Goal: Task Accomplishment & Management: Use online tool/utility

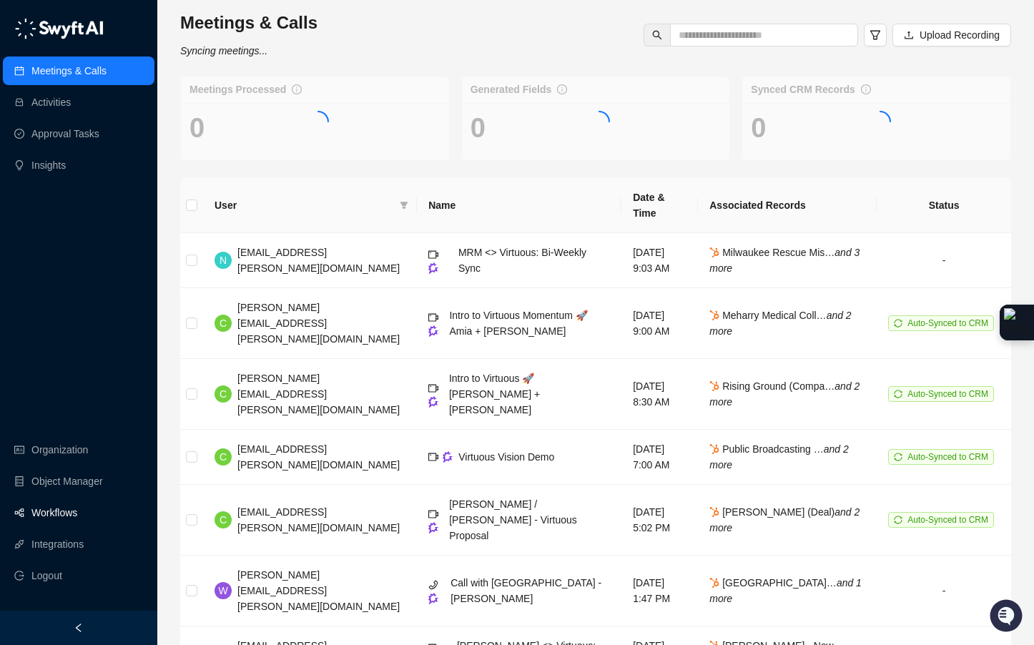
click at [43, 506] on link "Workflows" at bounding box center [54, 513] width 46 height 29
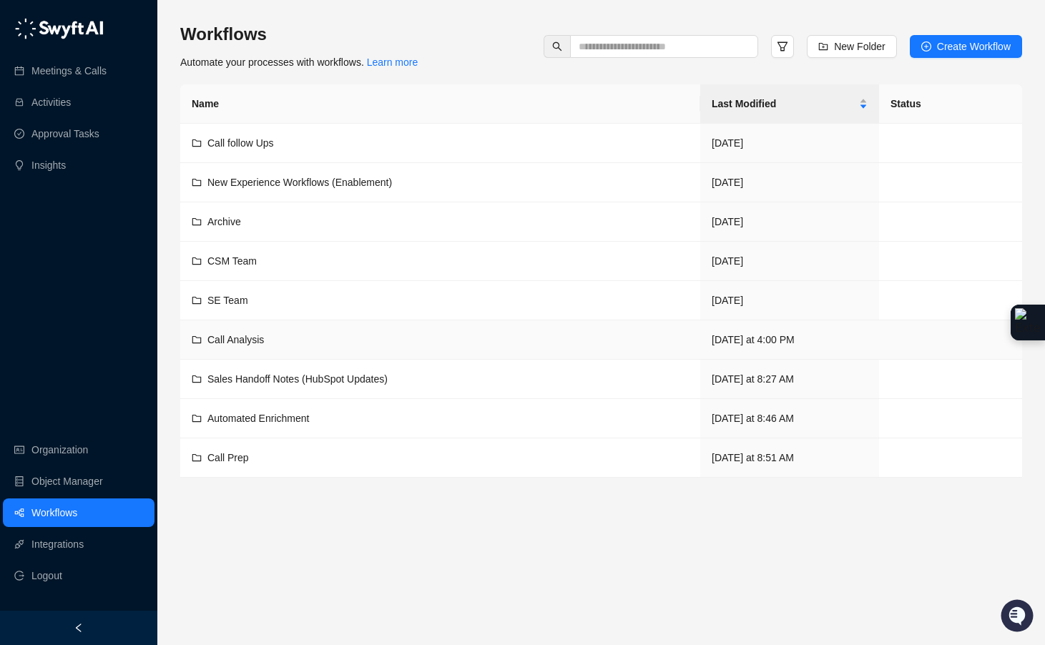
click at [285, 326] on td "Call Analysis" at bounding box center [440, 339] width 520 height 39
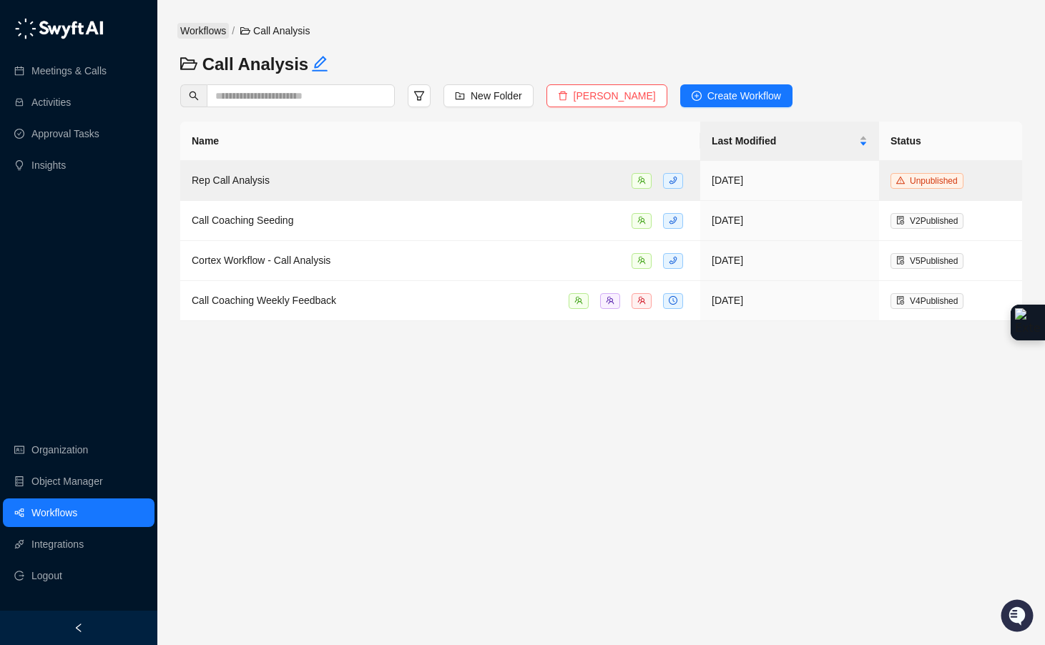
click at [222, 31] on link "Workflows" at bounding box center [203, 31] width 52 height 16
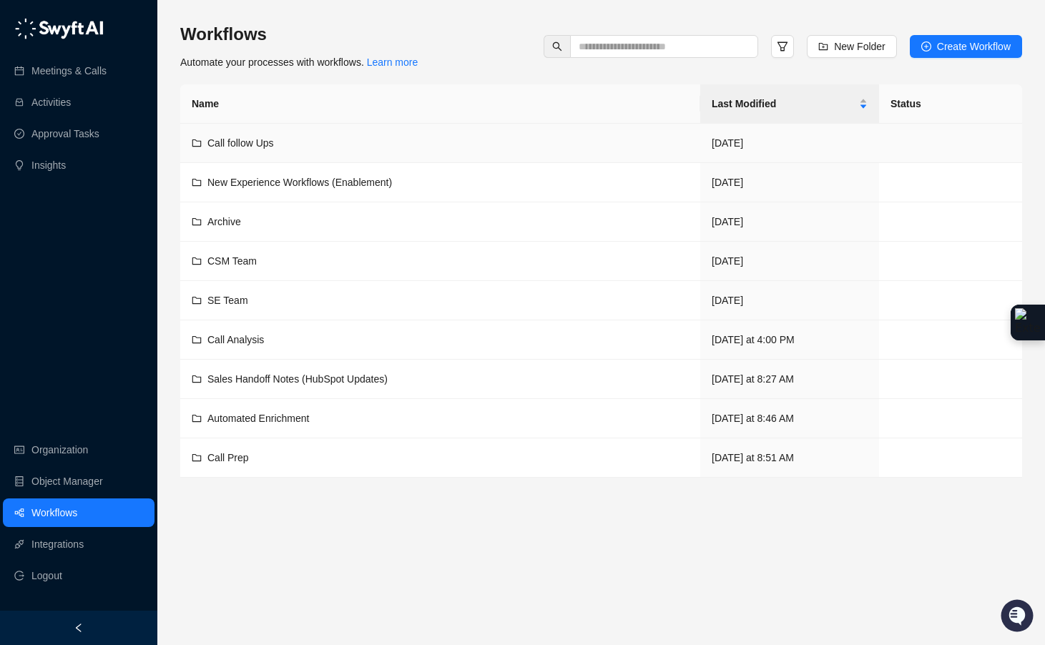
click at [235, 132] on td "Call follow Ups" at bounding box center [440, 143] width 520 height 39
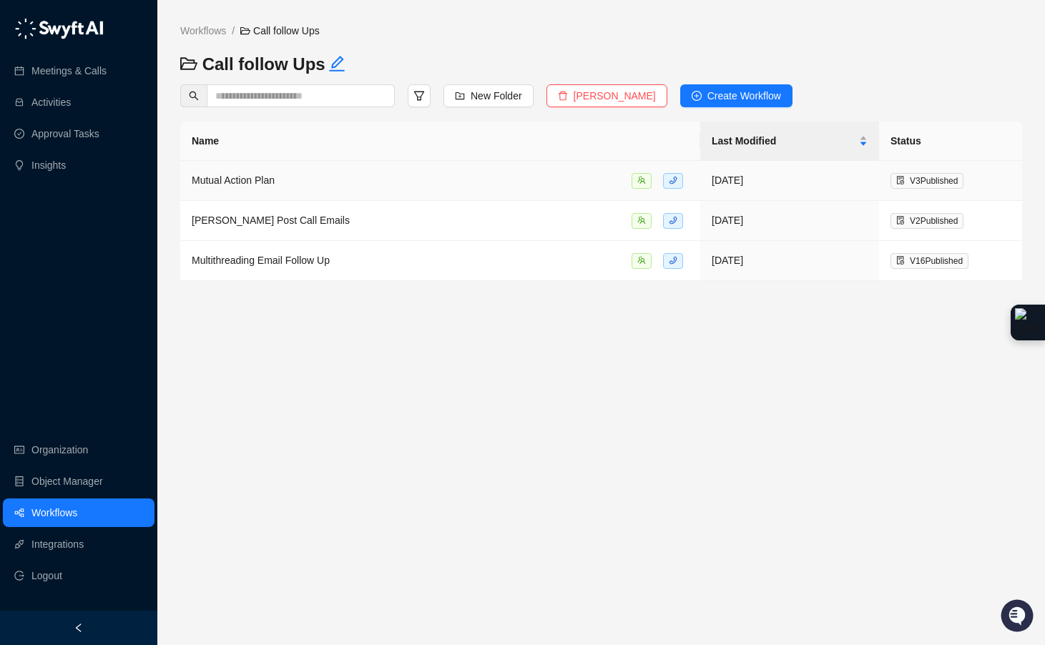
click at [260, 175] on span "Mutual Action Plan" at bounding box center [233, 180] width 83 height 11
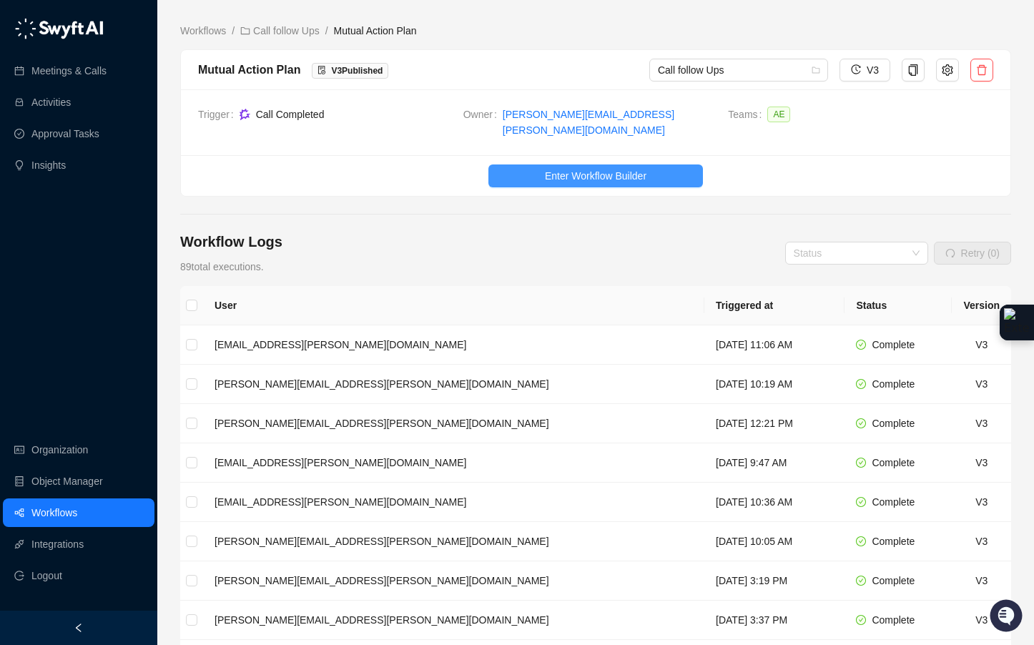
click at [584, 169] on span "Enter Workflow Builder" at bounding box center [596, 176] width 102 height 16
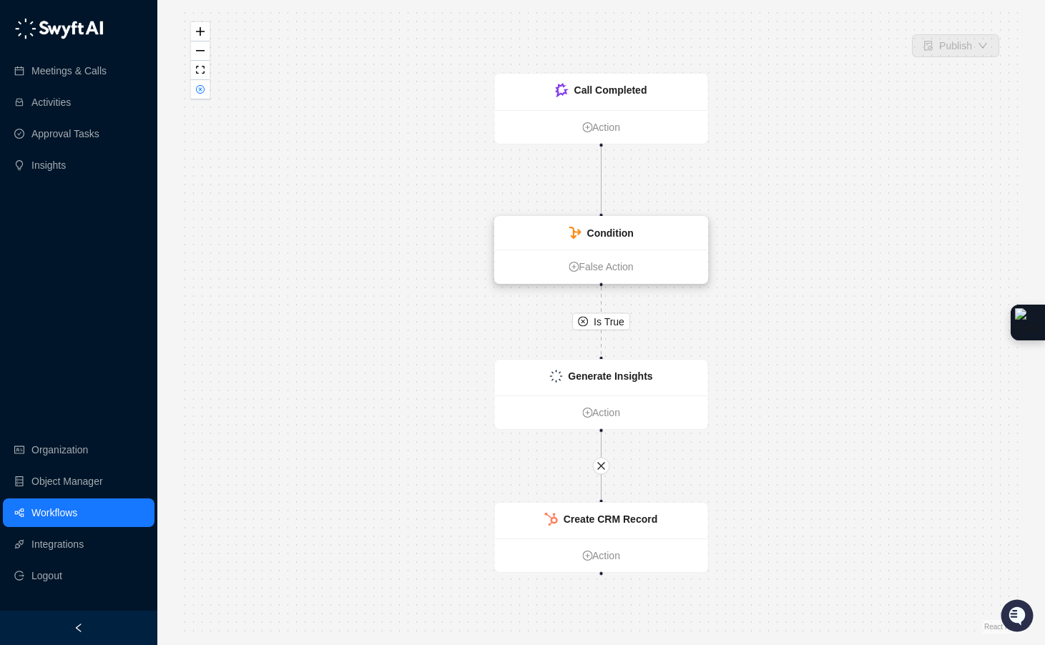
click at [656, 235] on div "Condition" at bounding box center [601, 233] width 213 height 33
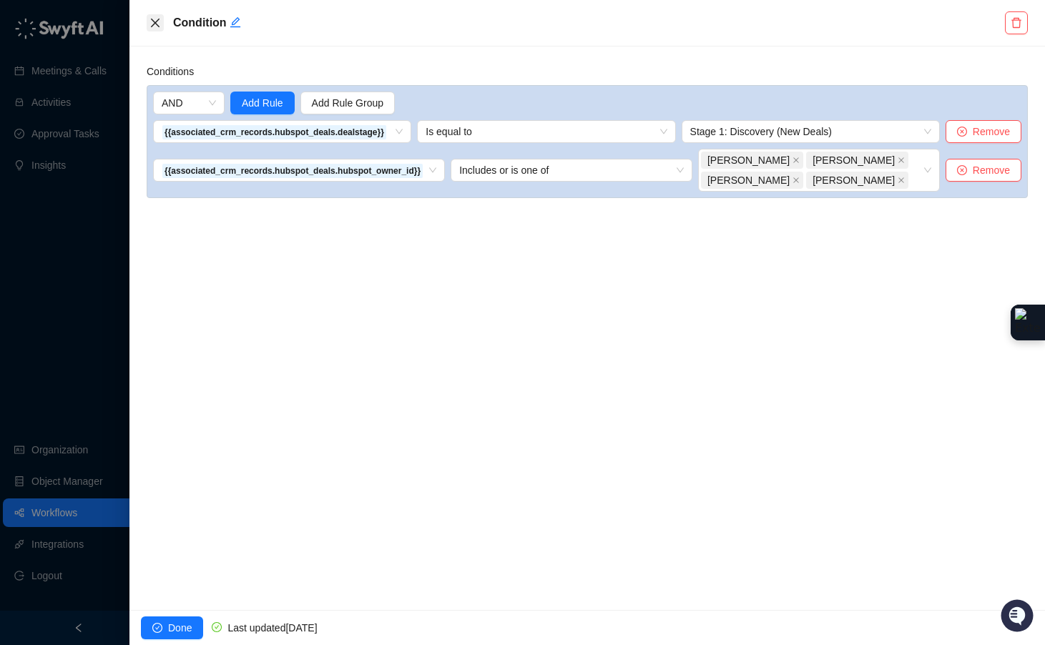
click at [154, 20] on icon "close" at bounding box center [155, 22] width 11 height 11
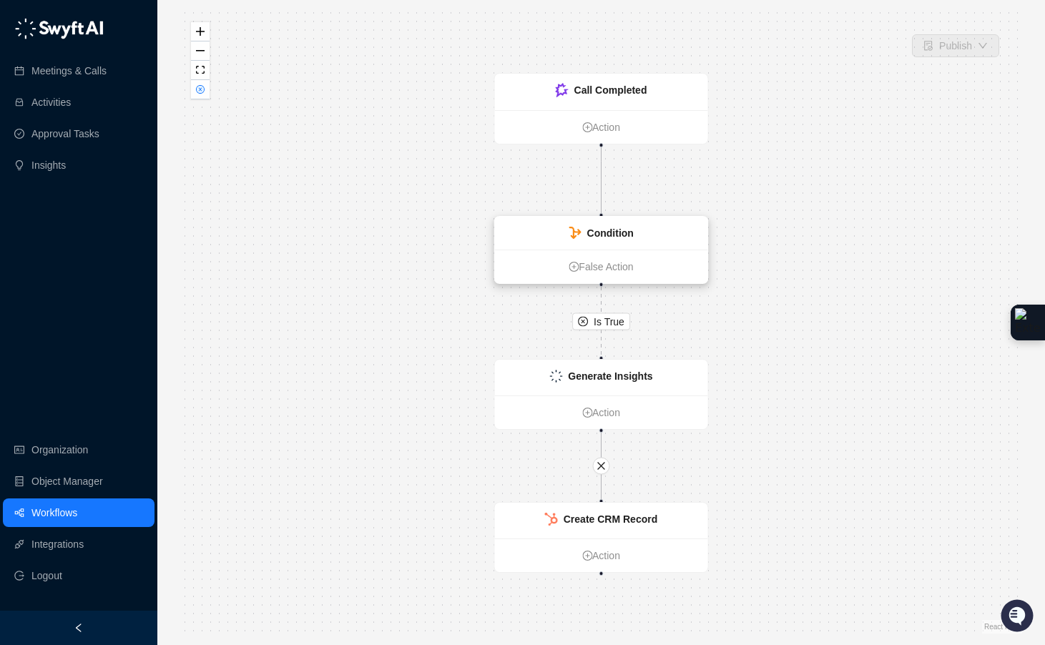
click at [649, 230] on div "Condition" at bounding box center [601, 233] width 213 height 33
click at [647, 230] on div "Condition" at bounding box center [602, 233] width 213 height 33
